Goal: Information Seeking & Learning: Learn about a topic

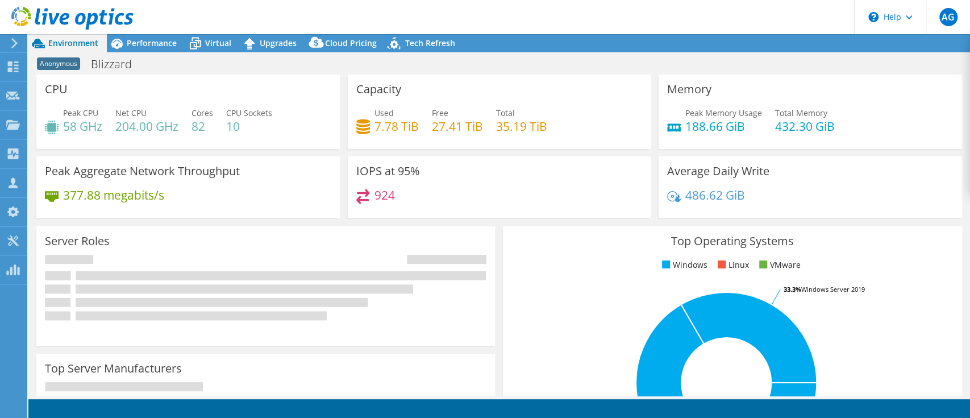
select select "USD"
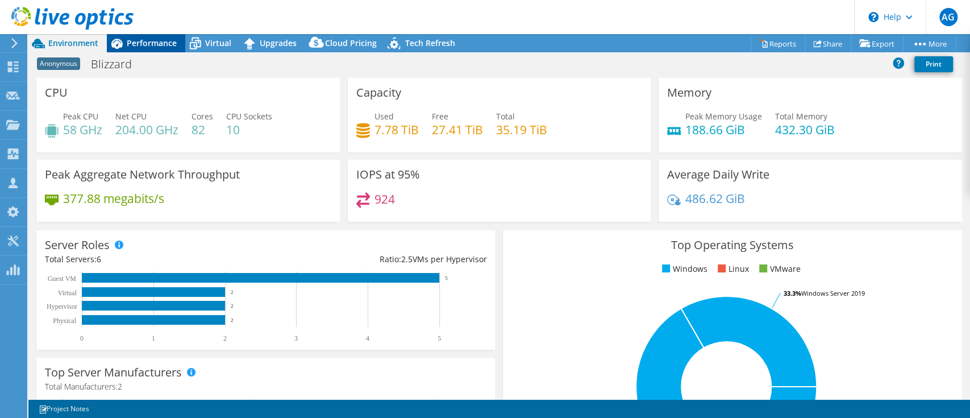
click at [168, 51] on div "Performance" at bounding box center [146, 43] width 78 height 18
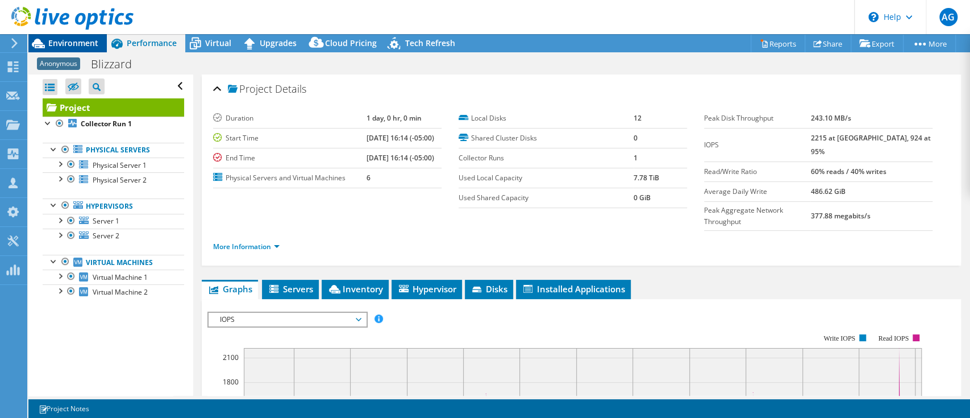
click at [92, 43] on span "Environment" at bounding box center [73, 43] width 50 height 11
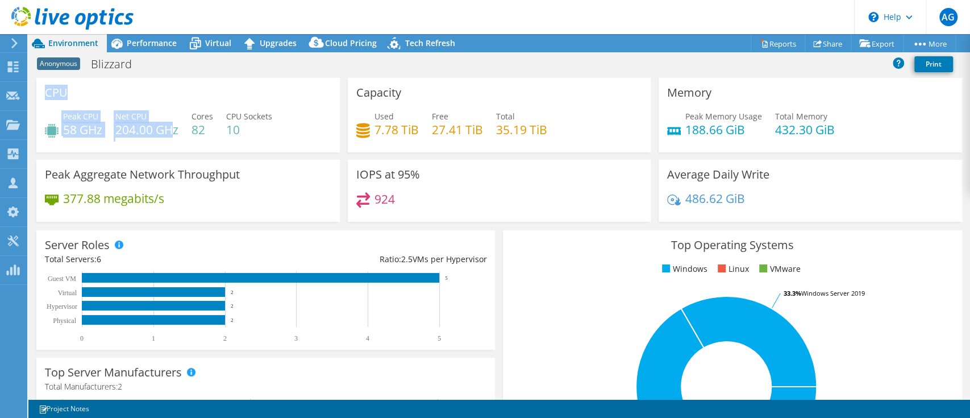
drag, startPoint x: 45, startPoint y: 92, endPoint x: 173, endPoint y: 122, distance: 131.0
click at [173, 122] on div "CPU Peak CPU 58 GHz Net CPU 204.00 GHz Cores 82 CPU Sockets 10" at bounding box center [188, 115] width 304 height 74
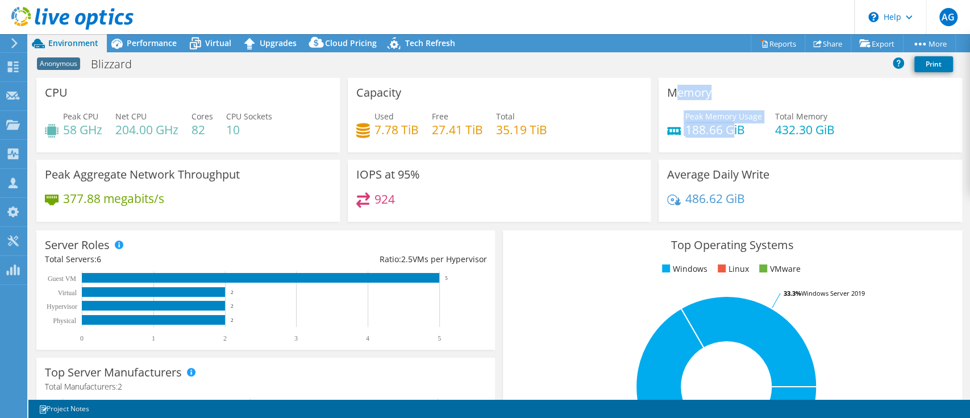
drag, startPoint x: 669, startPoint y: 94, endPoint x: 725, endPoint y: 130, distance: 66.4
click at [725, 130] on div "Memory Peak Memory Usage 188.66 GiB Total Memory 432.30 GiB" at bounding box center [811, 115] width 304 height 74
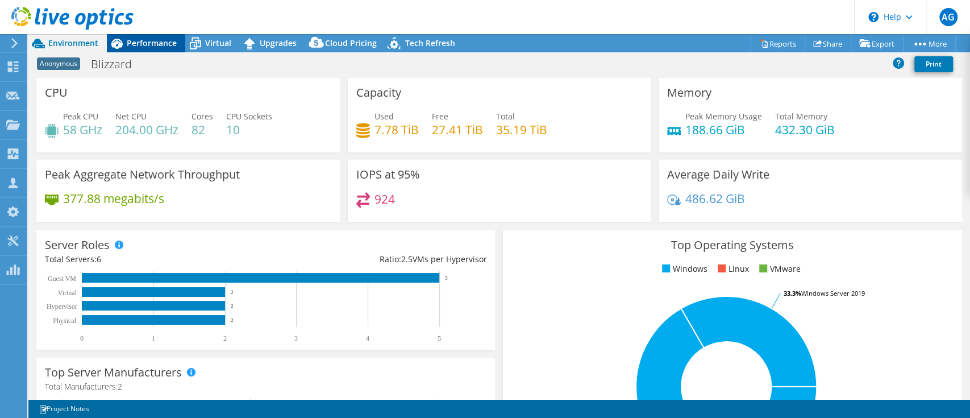
click at [165, 43] on span "Performance" at bounding box center [152, 43] width 50 height 11
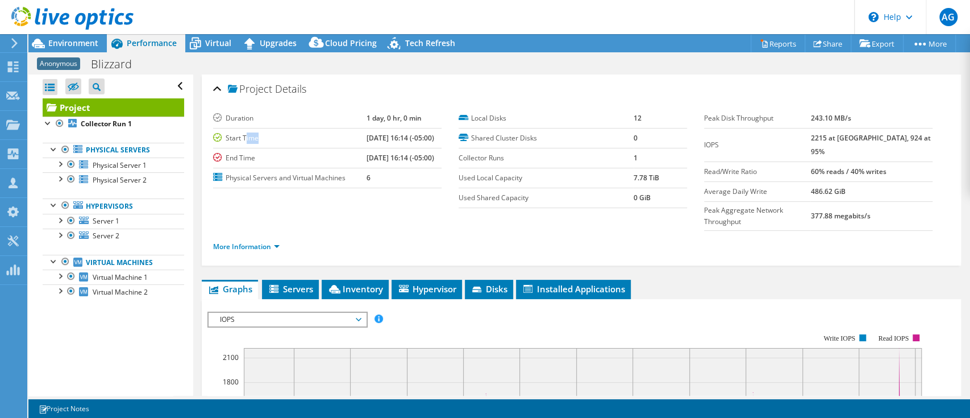
drag, startPoint x: 246, startPoint y: 140, endPoint x: 267, endPoint y: 136, distance: 21.4
click at [267, 136] on label "Start Time" at bounding box center [289, 137] width 153 height 11
drag, startPoint x: 352, startPoint y: 118, endPoint x: 404, endPoint y: 112, distance: 52.7
click at [404, 112] on tr "Duration 1 day, 0 hr, 0 min" at bounding box center [327, 119] width 229 height 20
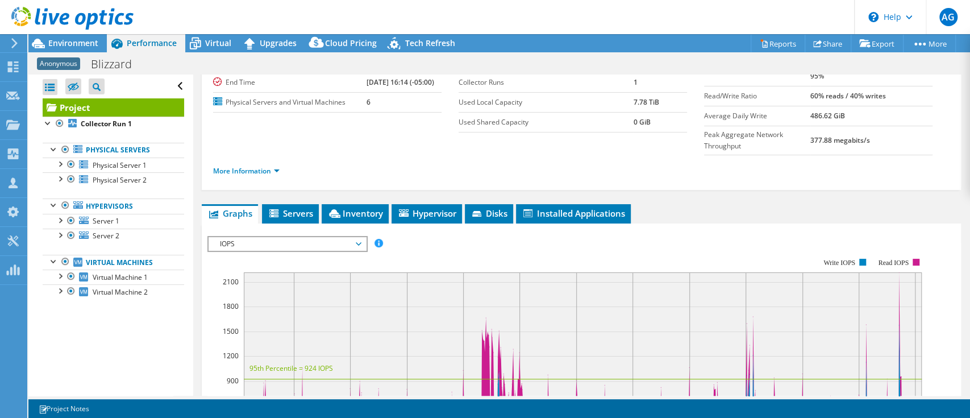
click at [262, 237] on span "IOPS" at bounding box center [287, 244] width 146 height 14
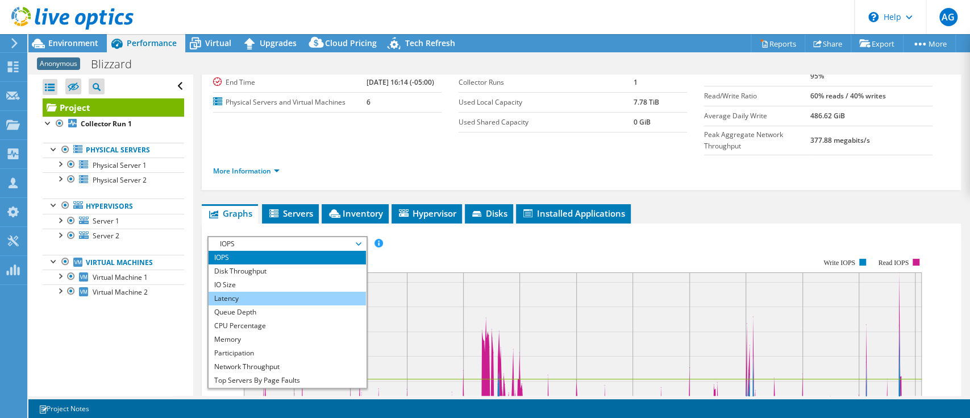
click at [252, 292] on li "Latency" at bounding box center [287, 299] width 157 height 14
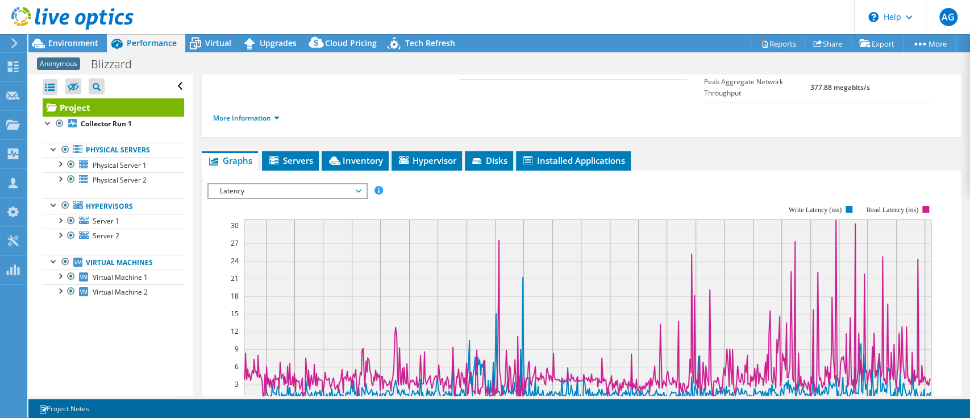
scroll to position [151, 0]
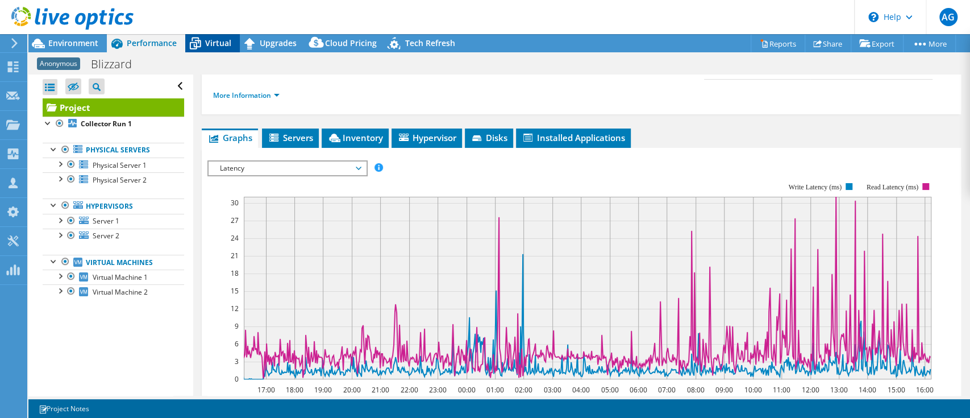
click at [209, 43] on span "Virtual" at bounding box center [218, 43] width 26 height 11
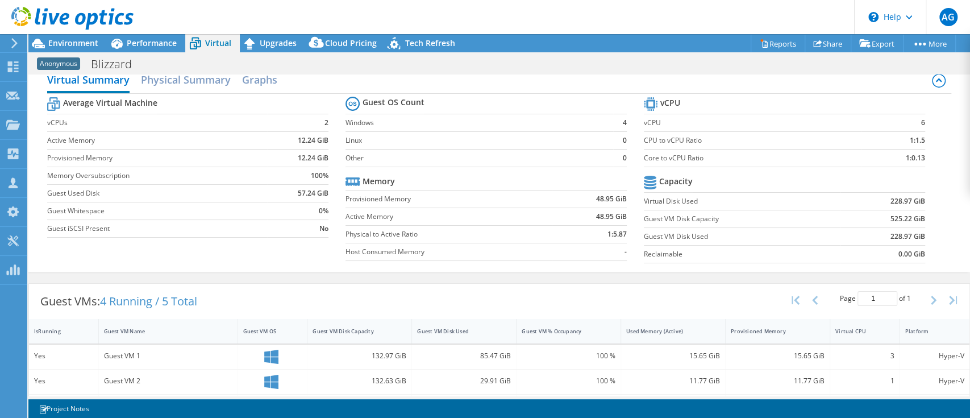
scroll to position [0, 0]
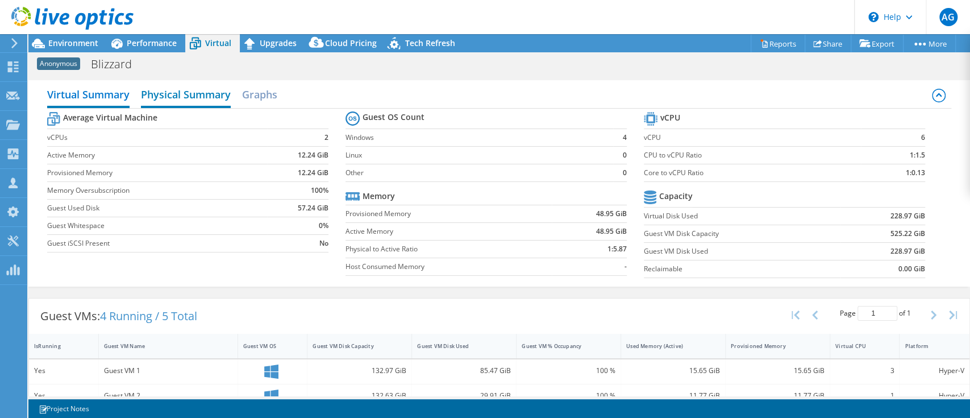
click at [194, 93] on h2 "Physical Summary" at bounding box center [186, 95] width 90 height 25
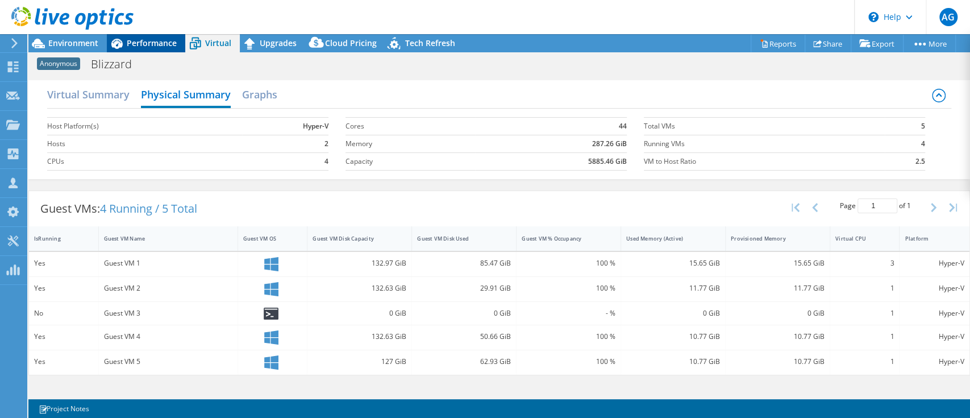
click at [126, 38] on icon at bounding box center [117, 44] width 20 height 20
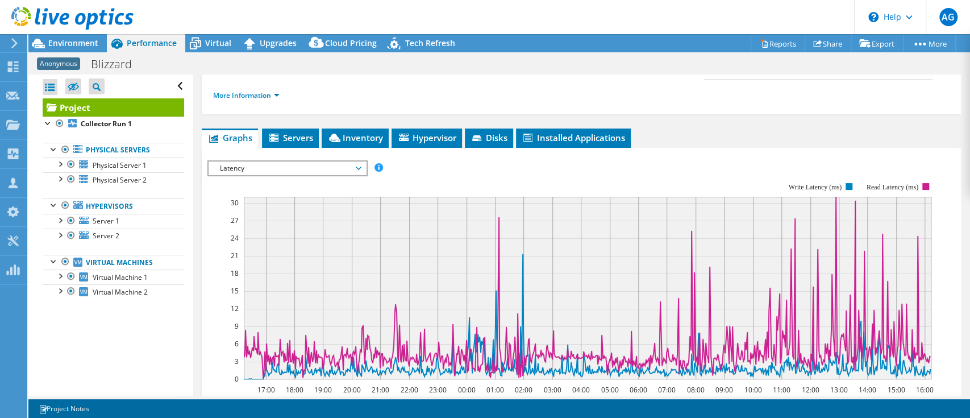
click at [343, 161] on span "Latency" at bounding box center [287, 168] width 146 height 14
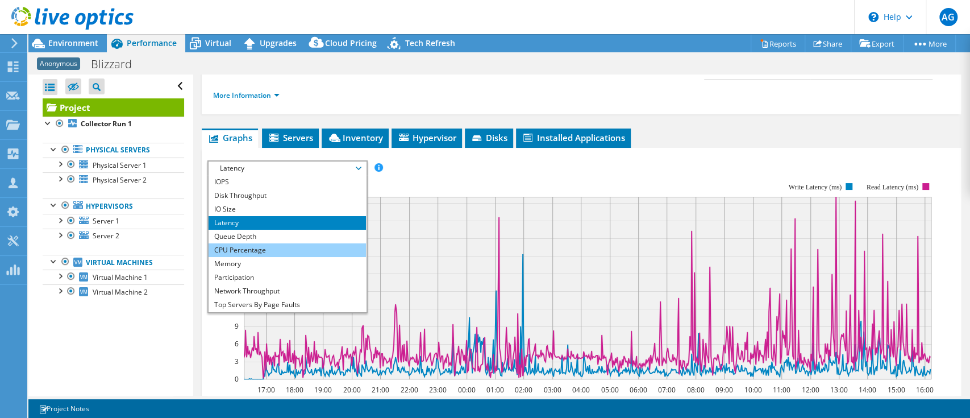
drag, startPoint x: 266, startPoint y: 221, endPoint x: 274, endPoint y: 218, distance: 8.5
click at [266, 243] on li "CPU Percentage" at bounding box center [287, 250] width 157 height 14
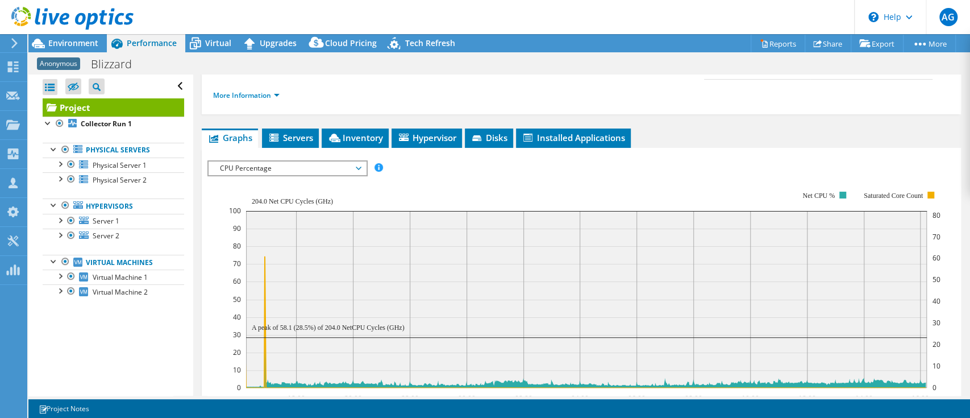
click at [294, 161] on span "CPU Percentage" at bounding box center [287, 168] width 146 height 14
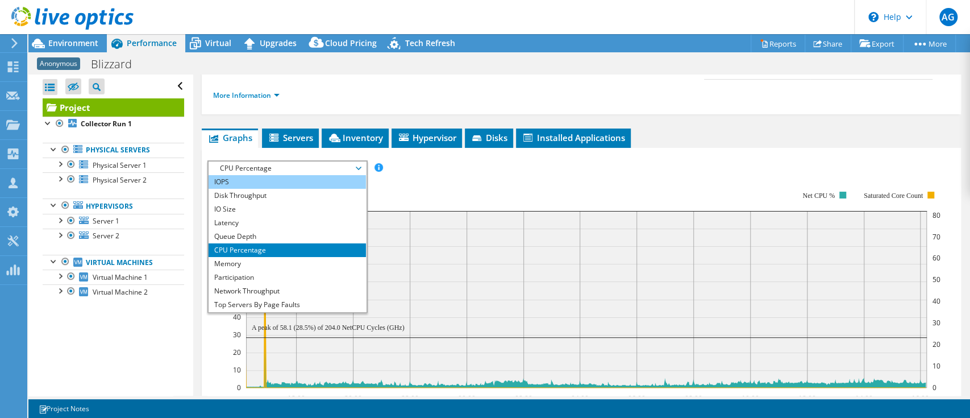
click at [289, 175] on li "IOPS" at bounding box center [287, 182] width 157 height 14
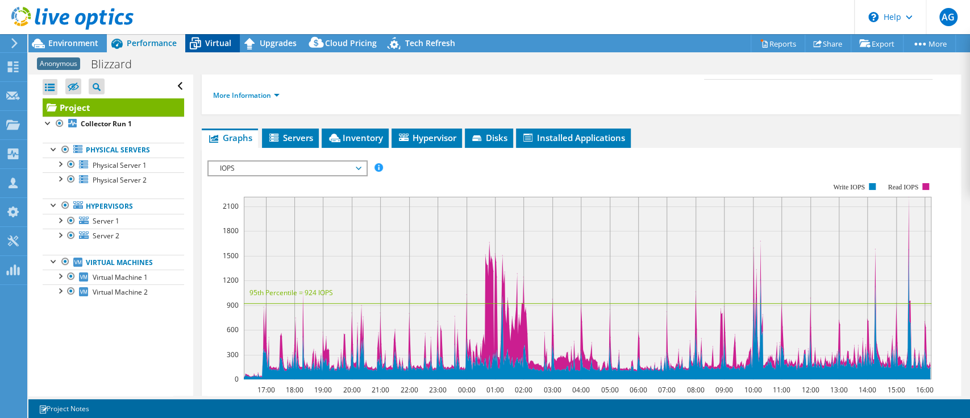
click at [215, 43] on span "Virtual" at bounding box center [218, 43] width 26 height 11
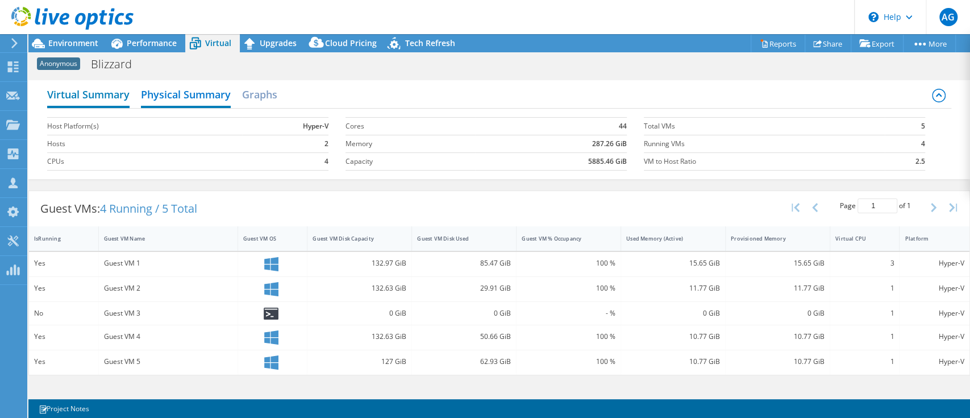
click at [120, 103] on h2 "Virtual Summary" at bounding box center [88, 95] width 82 height 25
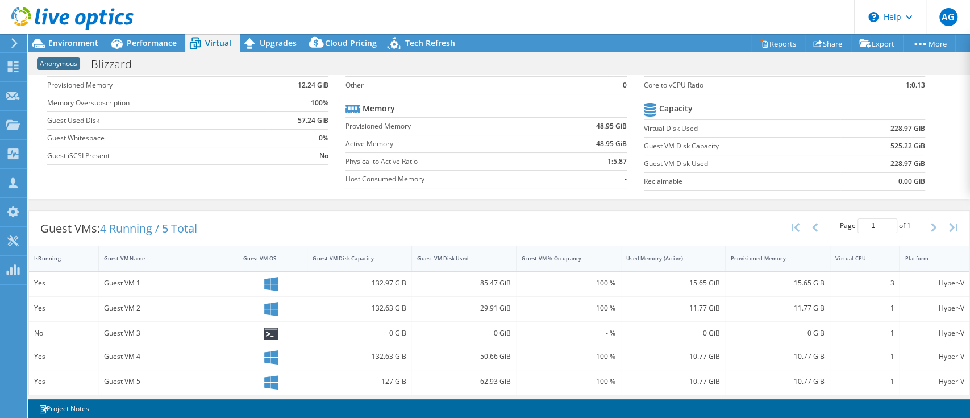
scroll to position [91, 0]
drag, startPoint x: 34, startPoint y: 328, endPoint x: 44, endPoint y: 328, distance: 10.2
click at [44, 328] on div "No" at bounding box center [63, 329] width 59 height 13
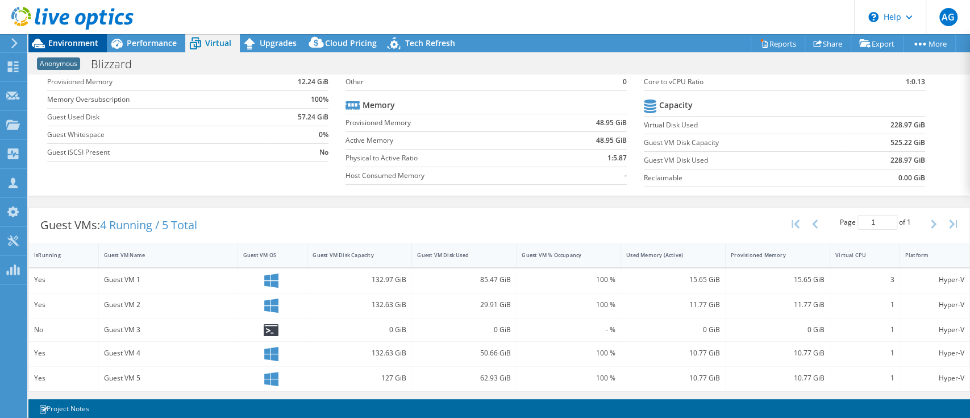
click at [79, 44] on span "Environment" at bounding box center [73, 43] width 50 height 11
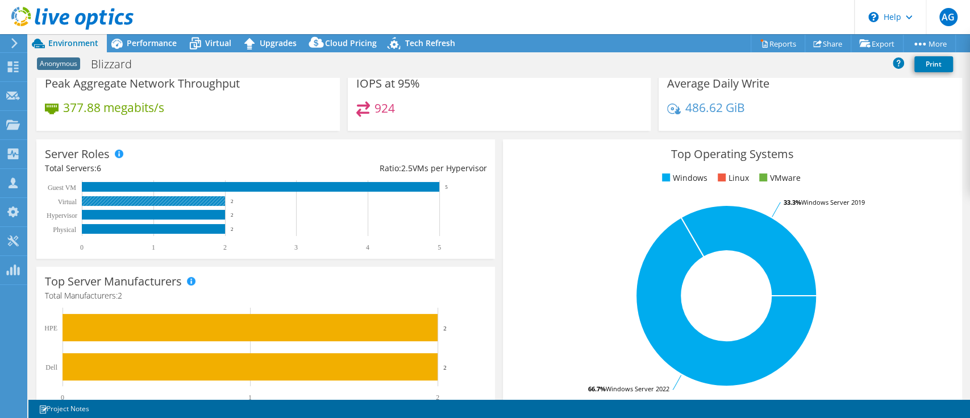
scroll to position [0, 0]
